Goal: Navigation & Orientation: Find specific page/section

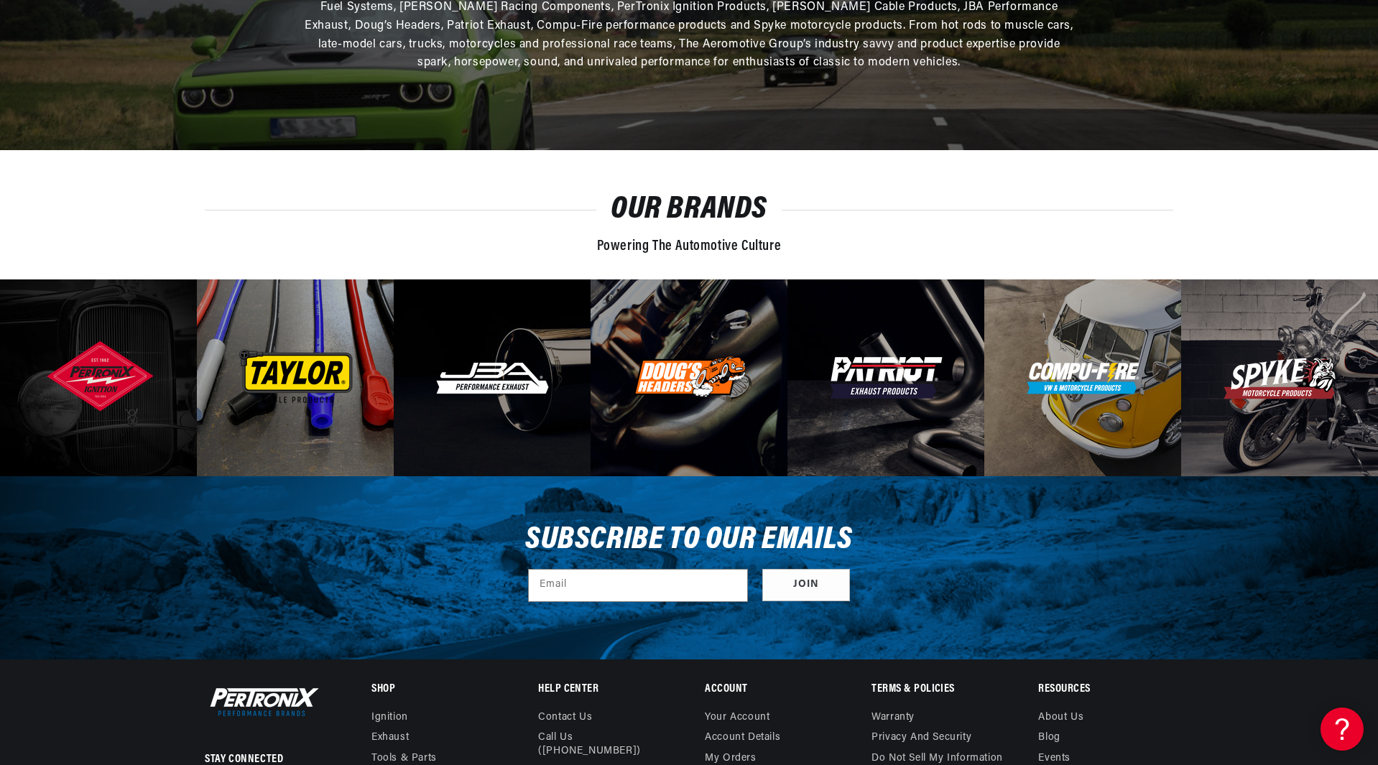
scroll to position [0, 1795]
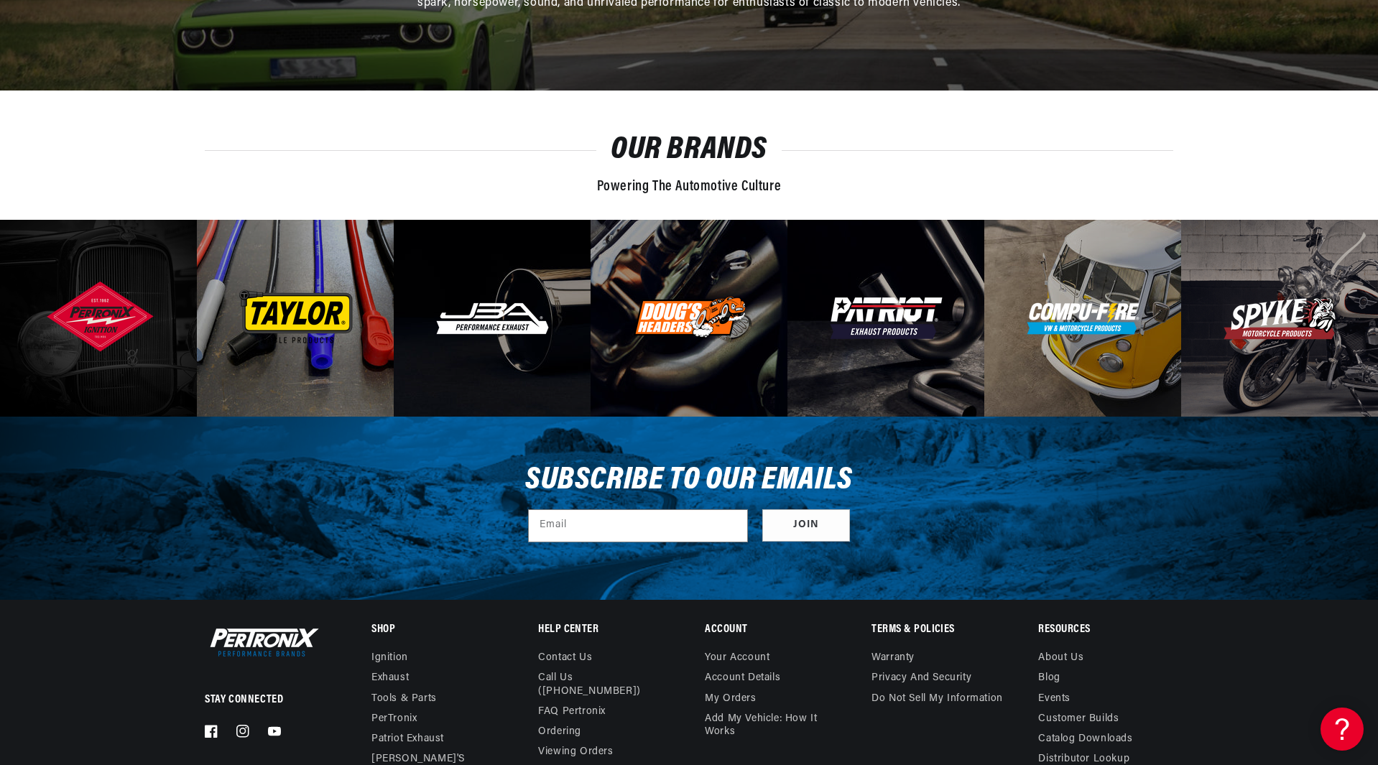
click at [520, 330] on img at bounding box center [493, 319] width 116 height 34
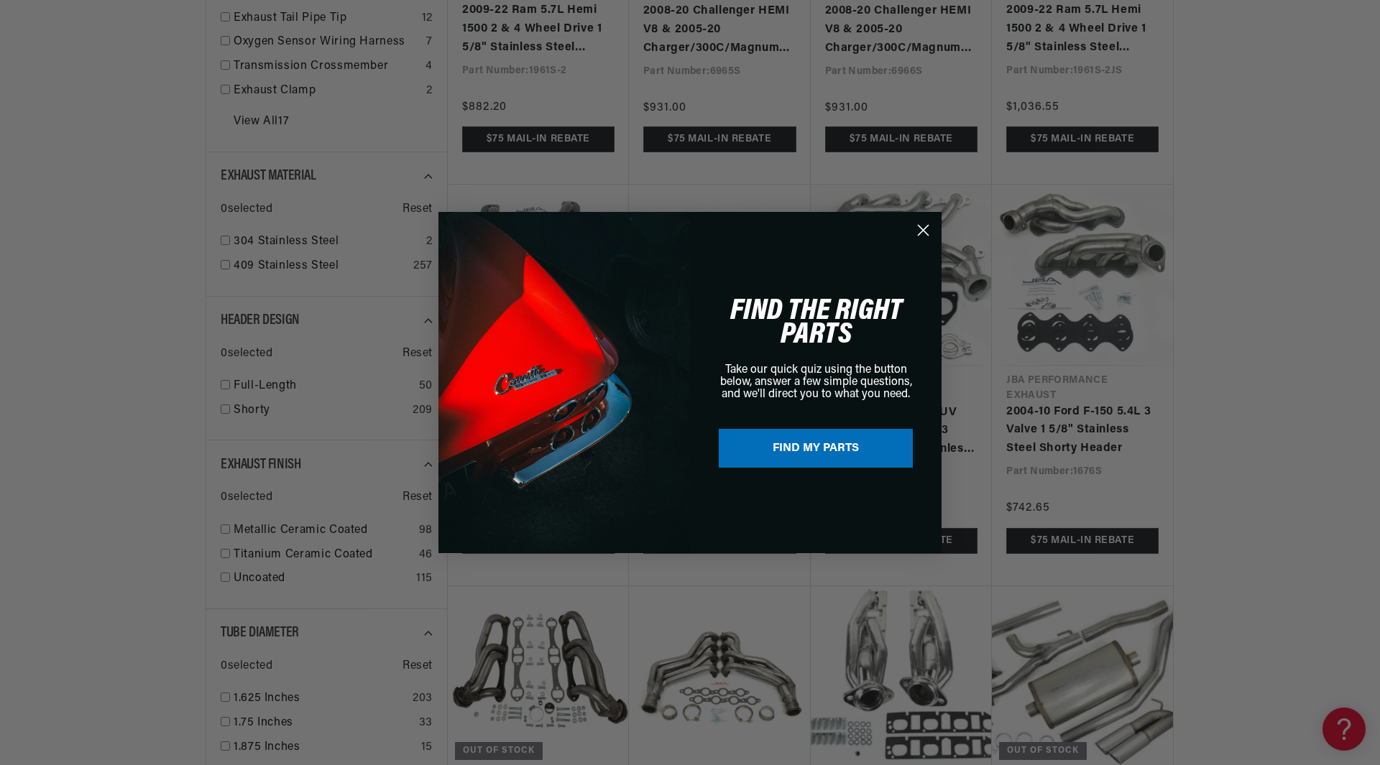
click at [926, 226] on icon "Close dialog" at bounding box center [923, 231] width 10 height 10
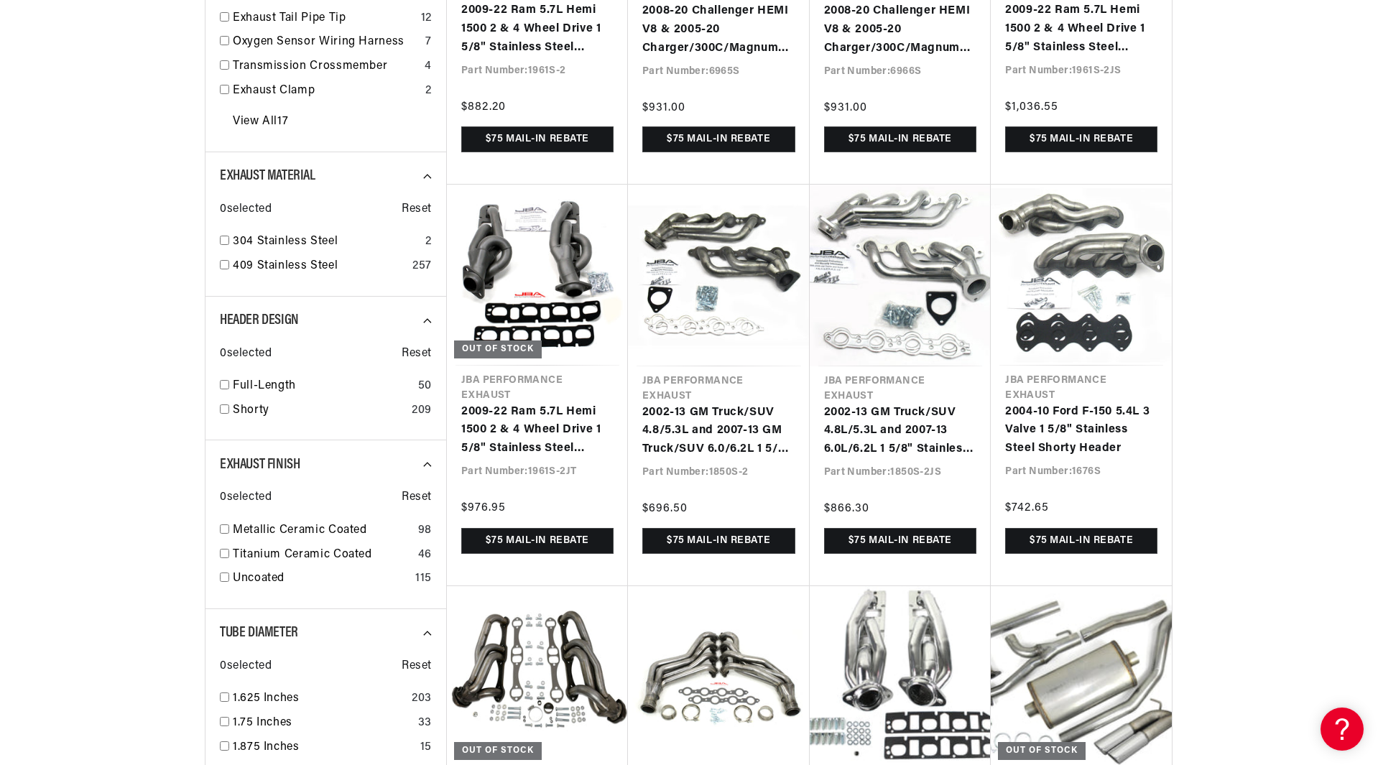
scroll to position [0, 1795]
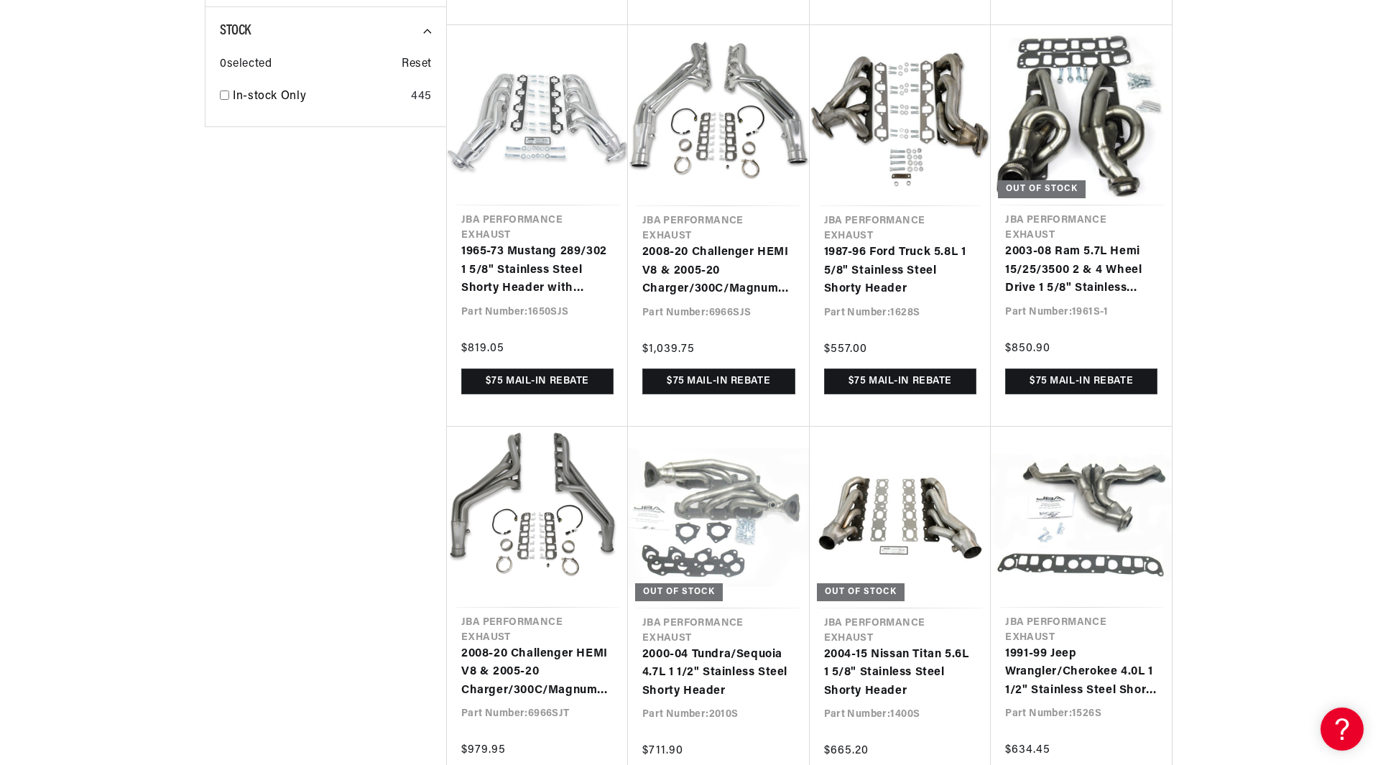
scroll to position [0, 198]
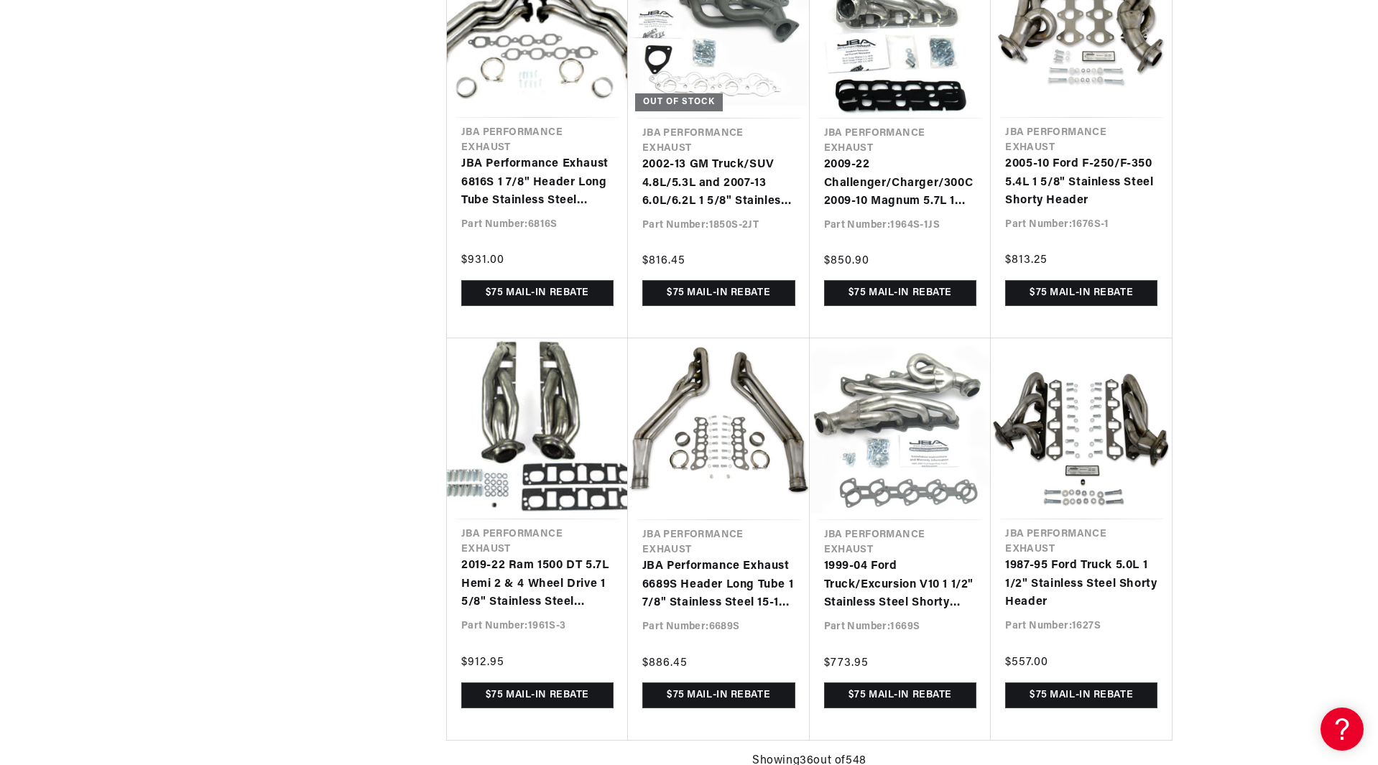
scroll to position [0, 1795]
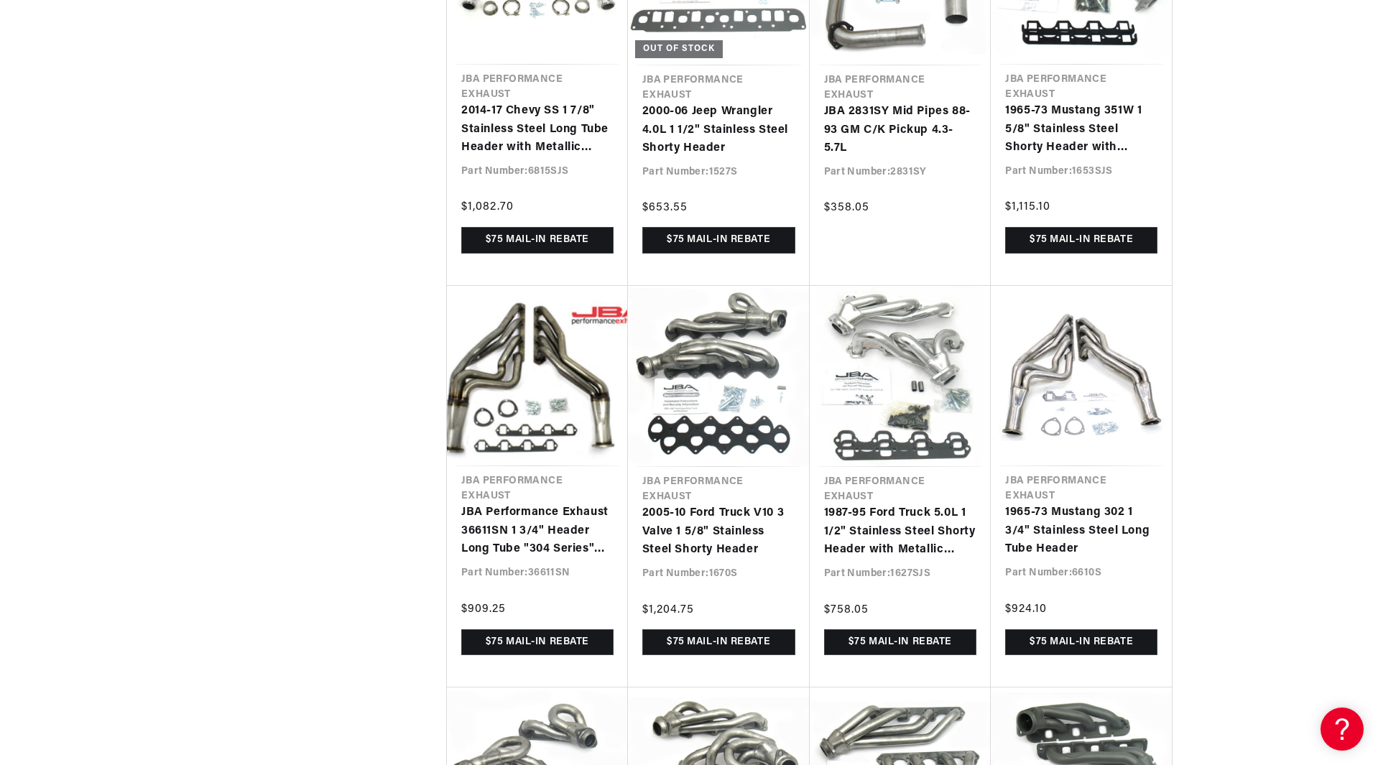
scroll to position [5605, 0]
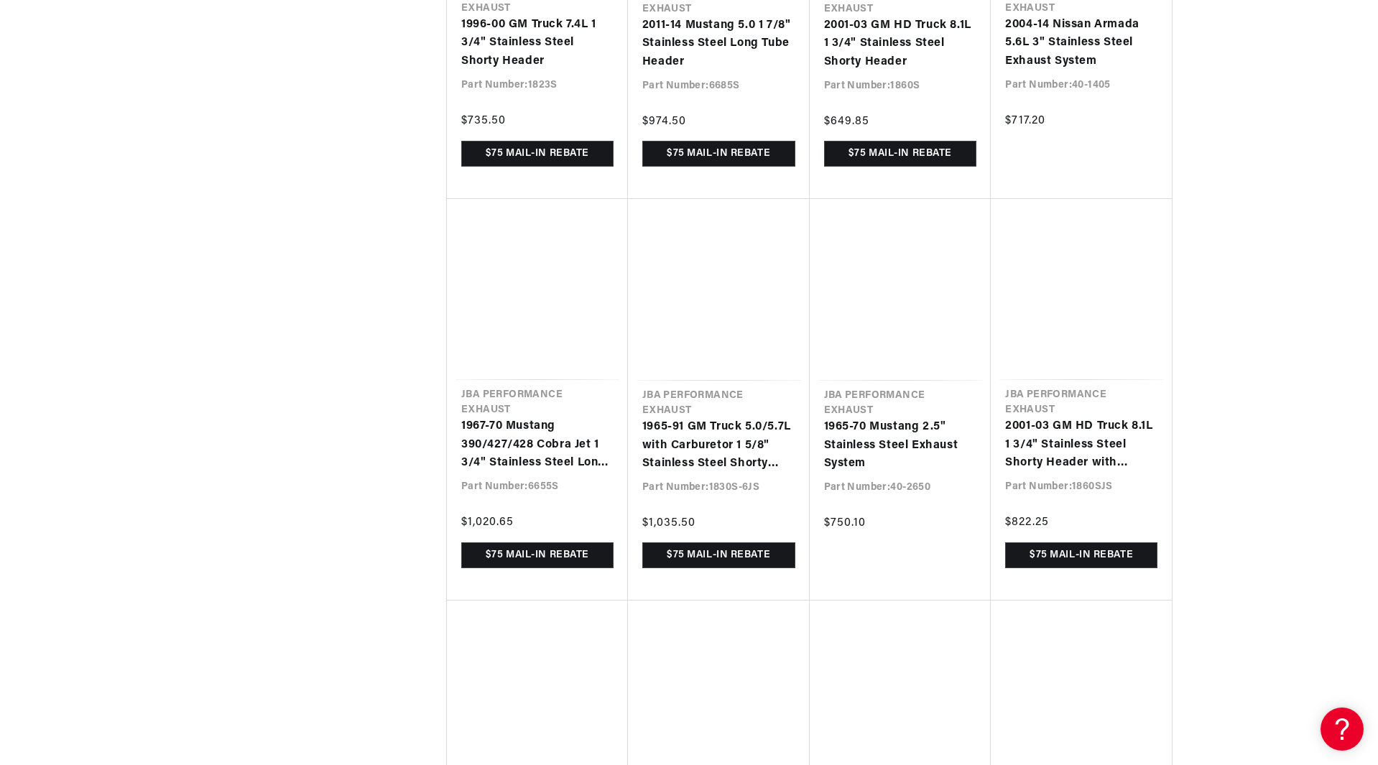
scroll to position [6826, 0]
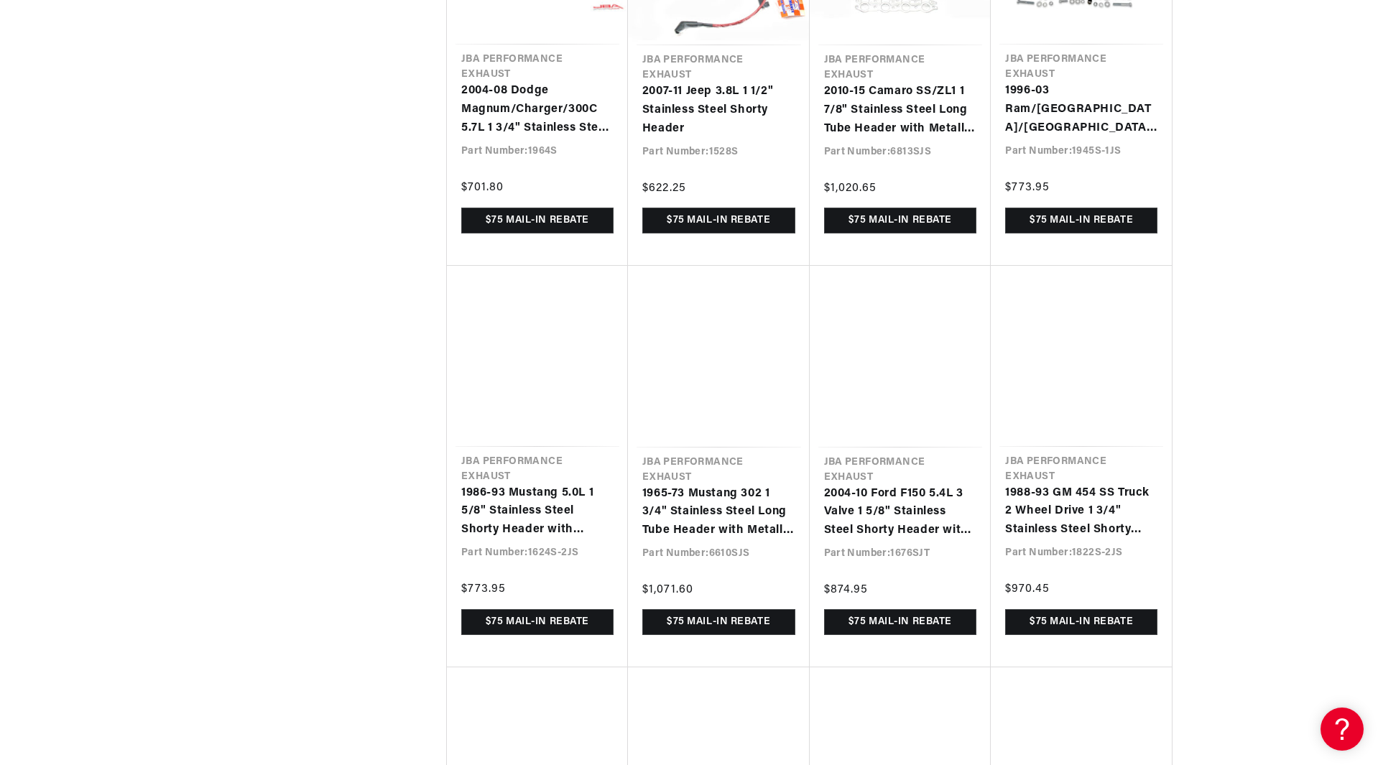
scroll to position [7976, 0]
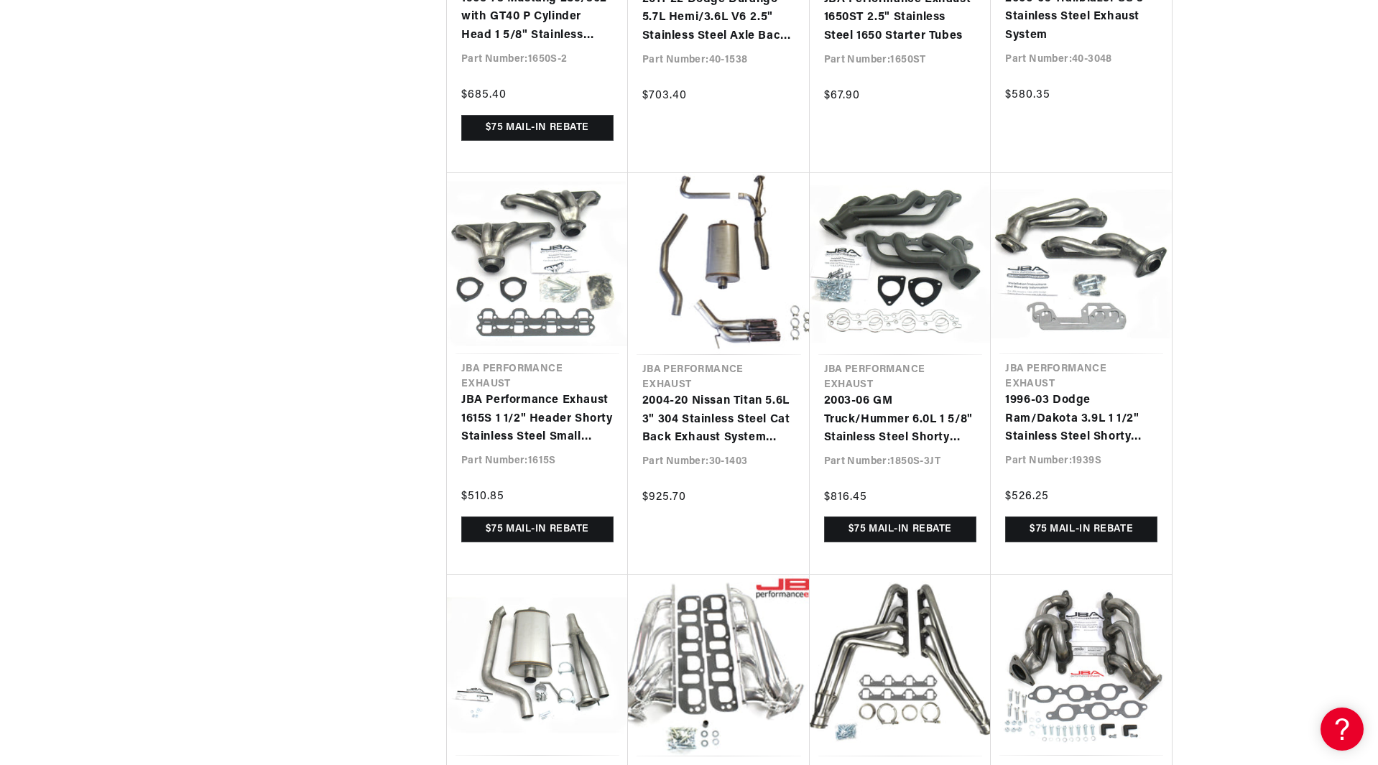
scroll to position [0, 897]
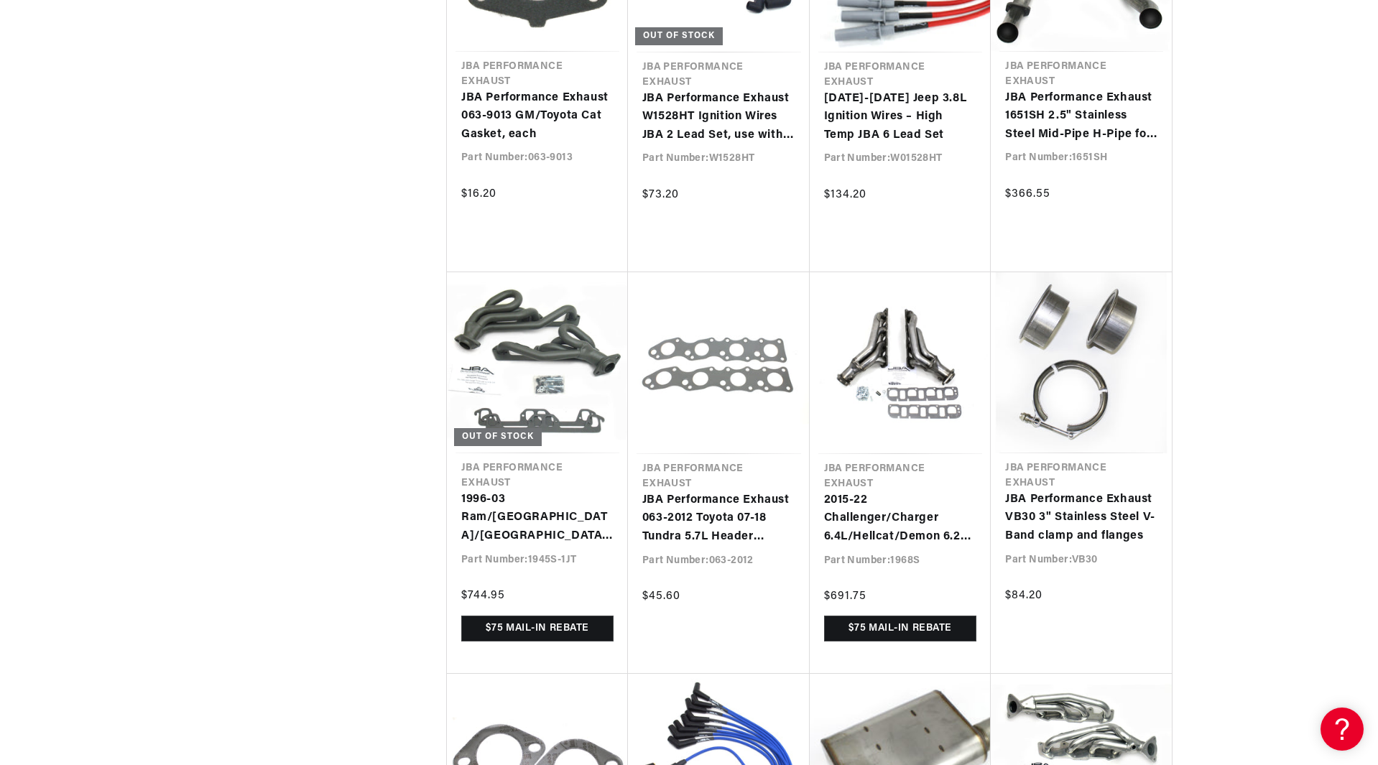
scroll to position [10347, 0]
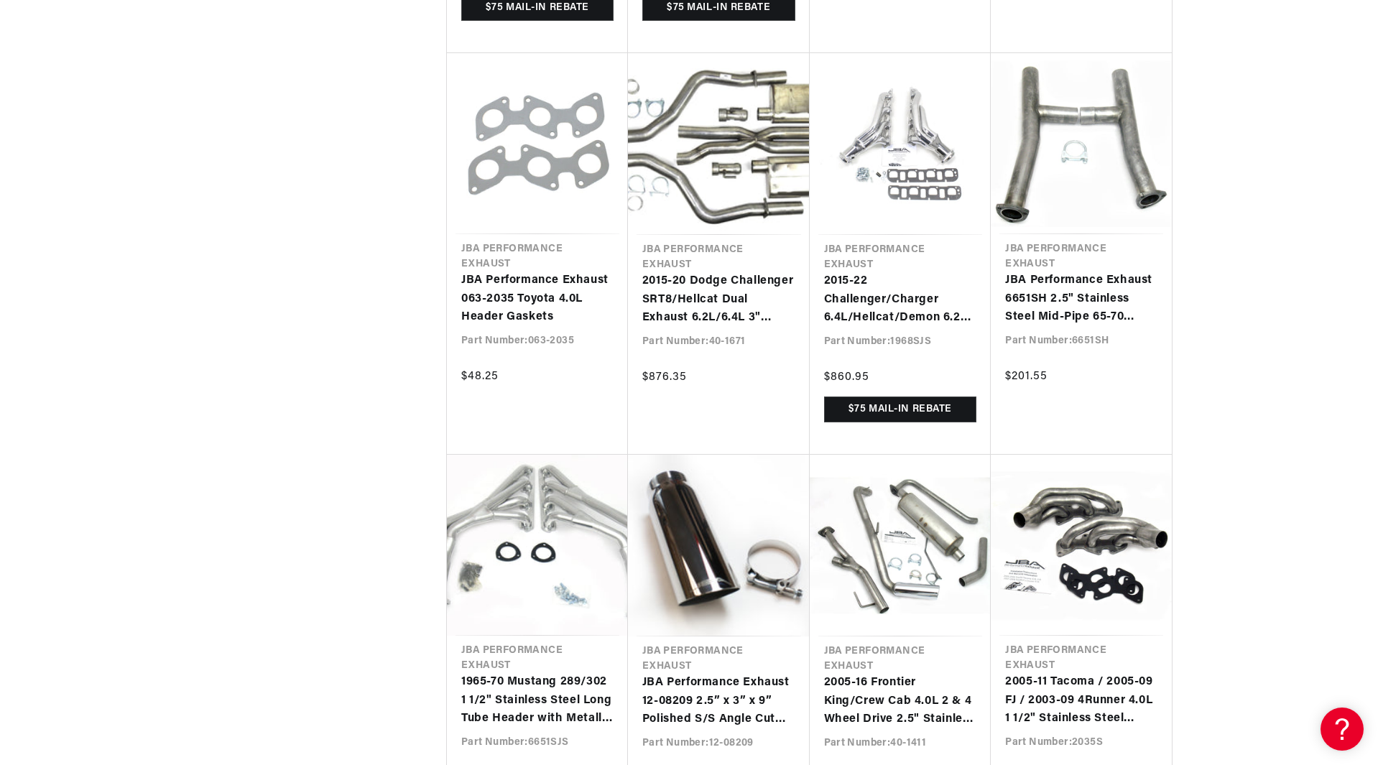
scroll to position [0, 1795]
